Goal: Task Accomplishment & Management: Manage account settings

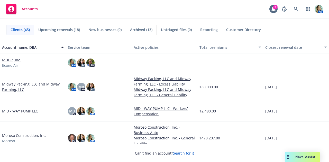
scroll to position [392, 0]
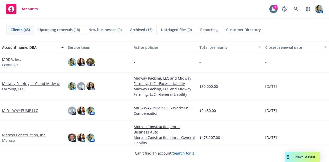
click at [46, 85] on link "Midway Packing, LLC and Midway Farming, LLC" at bounding box center [33, 86] width 62 height 11
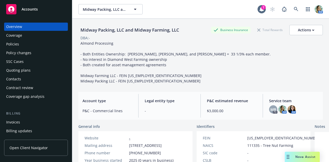
click at [22, 44] on div "Policies" at bounding box center [36, 44] width 60 height 8
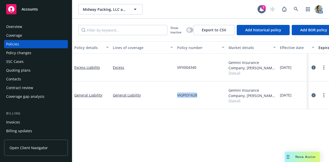
drag, startPoint x: 177, startPoint y: 95, endPoint x: 199, endPoint y: 92, distance: 21.5
click at [199, 92] on div "VIGP031628" at bounding box center [200, 96] width 51 height 28
copy span "VIGP031628"
drag, startPoint x: 176, startPoint y: 69, endPoint x: 198, endPoint y: 70, distance: 22.1
click at [198, 70] on div "VIFX004340" at bounding box center [200, 68] width 51 height 28
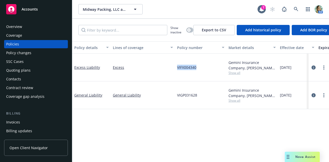
copy span "VIFX004340"
click at [18, 111] on div "Billing" at bounding box center [36, 113] width 64 height 5
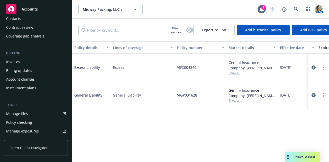
scroll to position [61, 0]
click at [17, 112] on div "Manage files" at bounding box center [17, 113] width 22 height 8
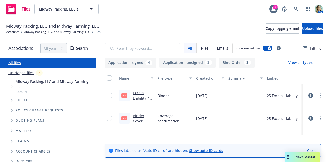
click at [313, 96] on icon at bounding box center [311, 95] width 5 height 5
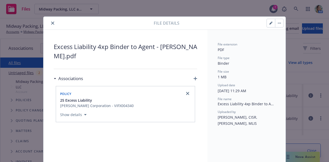
click at [50, 26] on button "close" at bounding box center [53, 23] width 6 height 6
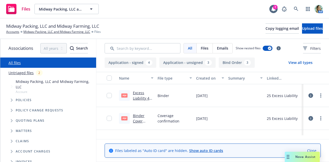
scroll to position [0, 5]
click at [320, 94] on circle "more" at bounding box center [320, 94] width 1 height 1
click at [107, 94] on input "checkbox" at bounding box center [109, 95] width 5 height 5
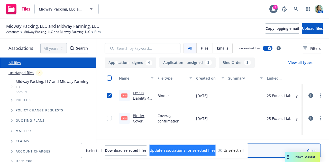
click at [187, 150] on span "Update associations for selected files" at bounding box center [183, 150] width 66 height 5
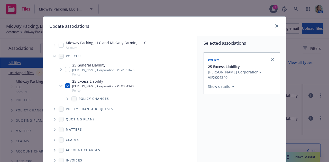
click at [60, 43] on input "Tree Example" at bounding box center [61, 45] width 5 height 5
checkbox input "true"
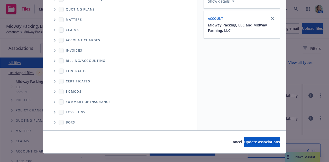
scroll to position [93, 0]
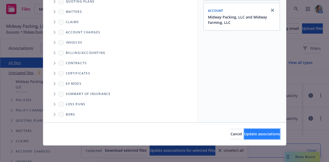
click at [249, 136] on span "Update associations" at bounding box center [262, 134] width 36 height 5
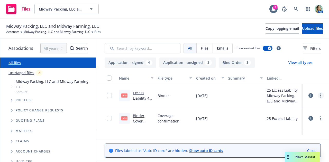
click at [320, 94] on circle "more" at bounding box center [320, 94] width 1 height 1
click at [284, 125] on link "Edit" at bounding box center [294, 127] width 51 height 10
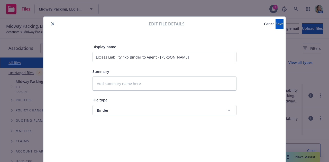
scroll to position [15, 0]
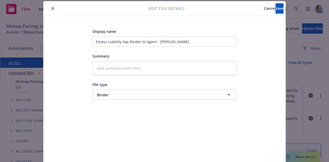
type textarea "x"
click at [51, 8] on icon "close" at bounding box center [52, 8] width 3 height 3
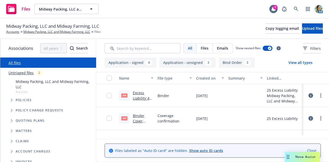
click at [22, 73] on link "Untriaged files" at bounding box center [20, 72] width 25 height 5
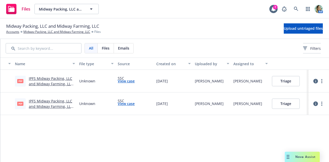
scroll to position [0, 101]
click at [289, 80] on button "Triage" at bounding box center [286, 81] width 28 height 10
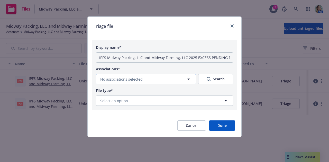
click at [154, 77] on button "No associations selected" at bounding box center [146, 79] width 100 height 10
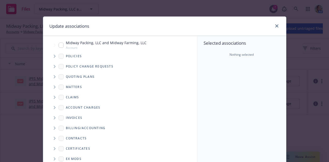
click at [85, 44] on span "Midway Packing, LLC and Midway Farming, LLC" at bounding box center [106, 42] width 81 height 5
checkbox input "true"
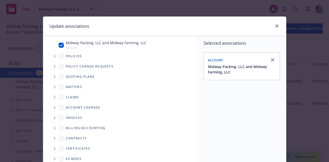
scroll to position [93, 0]
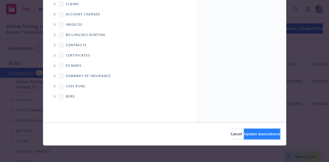
click at [265, 138] on button "Update associations" at bounding box center [262, 134] width 36 height 10
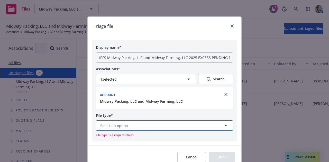
click at [194, 124] on button "Select an option" at bounding box center [164, 126] width 137 height 10
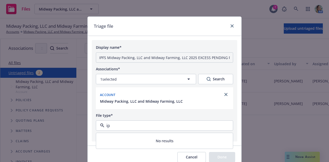
type input "i"
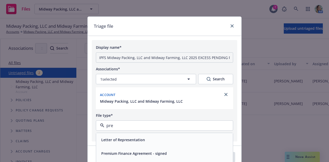
scroll to position [23, 0]
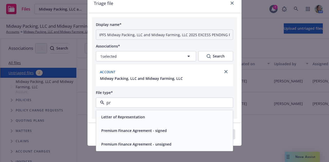
type input "p"
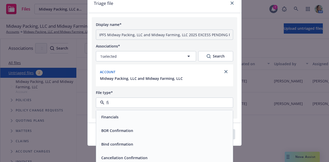
type input "f"
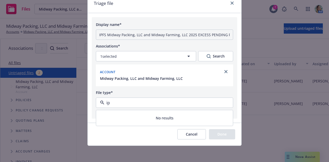
type input "i"
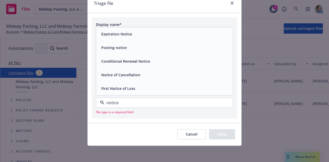
scroll to position [0, 0]
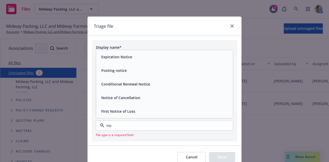
type input "n"
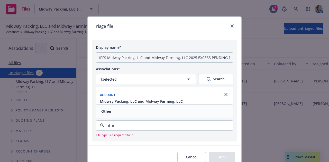
type input "other"
click at [142, 113] on div "Other" at bounding box center [164, 111] width 131 height 7
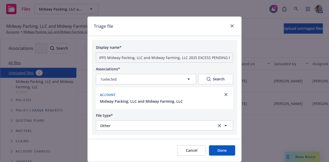
click at [212, 148] on button "Done" at bounding box center [222, 151] width 26 height 10
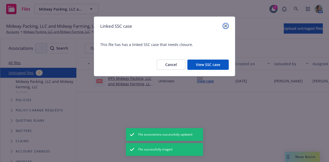
click at [226, 25] on icon "close" at bounding box center [225, 25] width 3 height 3
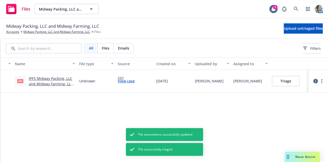
scroll to position [0, 99]
click at [291, 82] on button "Triage" at bounding box center [286, 81] width 28 height 10
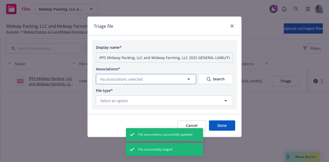
click at [167, 77] on button "No associations selected" at bounding box center [146, 79] width 100 height 10
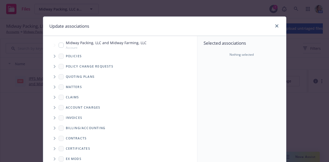
click at [103, 42] on span "Midway Packing, LLC and Midway Farming, LLC" at bounding box center [106, 42] width 81 height 5
checkbox input "true"
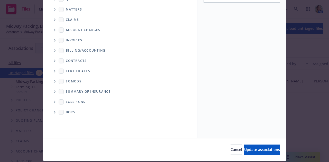
scroll to position [93, 0]
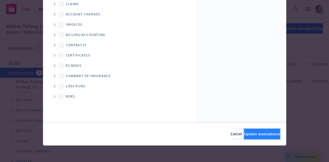
click at [260, 136] on span "Update associations" at bounding box center [262, 134] width 36 height 5
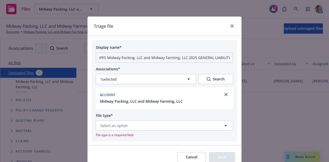
click at [159, 133] on div "Select an option File type is a required field" at bounding box center [164, 129] width 137 height 17
click at [160, 126] on button "Select an option" at bounding box center [164, 126] width 137 height 10
type input "other"
click at [159, 138] on div "Other" at bounding box center [164, 139] width 131 height 7
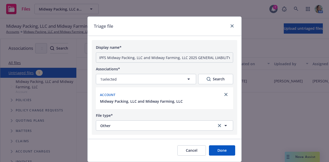
click at [220, 153] on button "Done" at bounding box center [222, 151] width 26 height 10
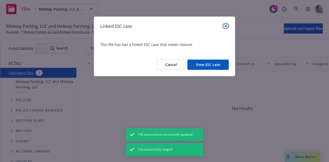
click at [225, 25] on icon "close" at bounding box center [225, 25] width 3 height 3
